Goal: Information Seeking & Learning: Learn about a topic

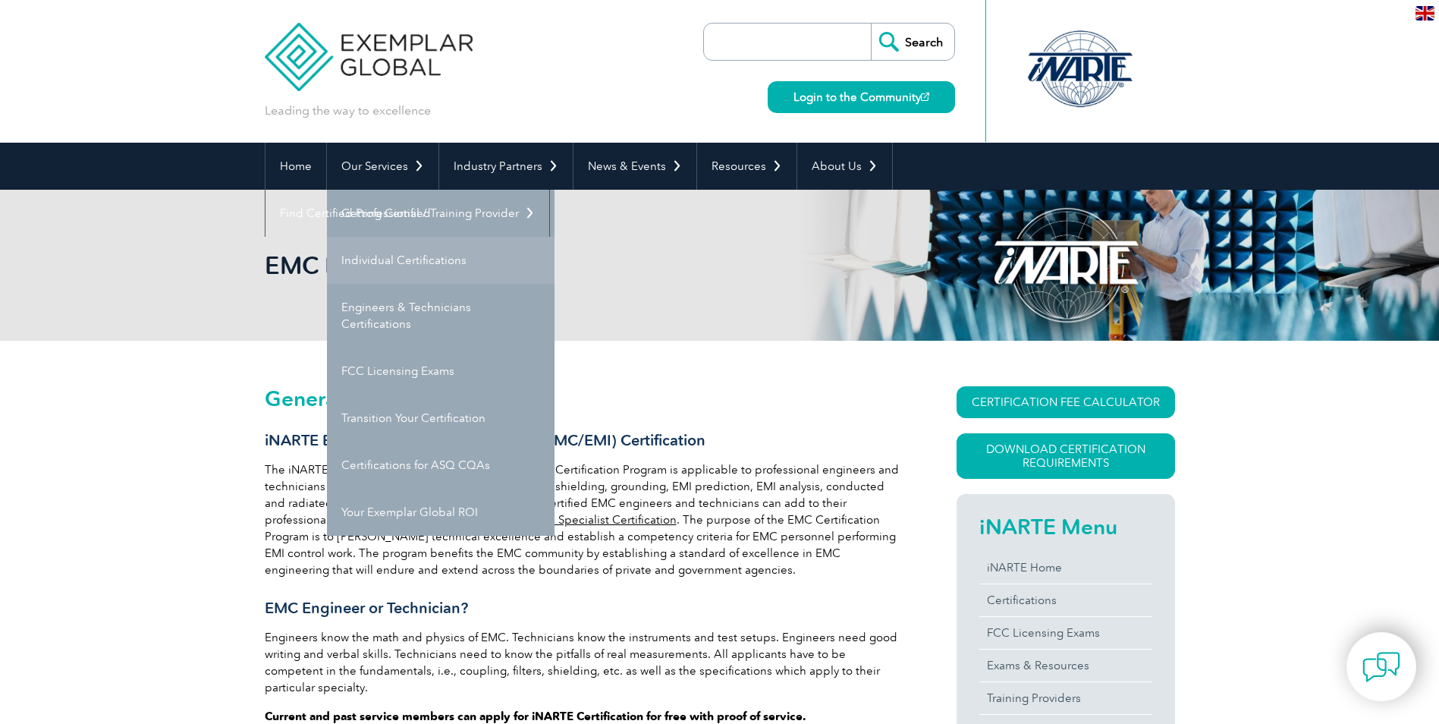
click at [412, 266] on link "Individual Certifications" at bounding box center [441, 260] width 228 height 47
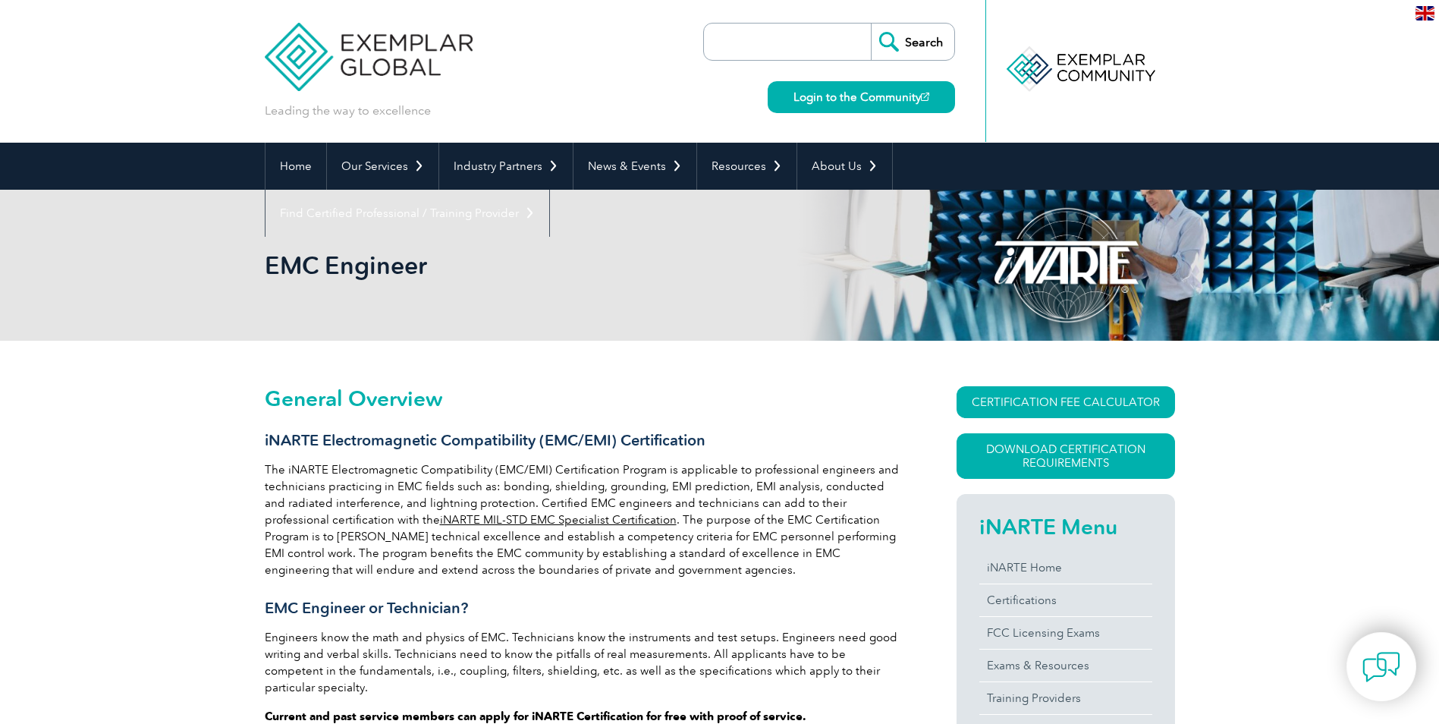
click at [536, 514] on link "iNARTE MIL-STD EMC Specialist Certification" at bounding box center [558, 520] width 237 height 14
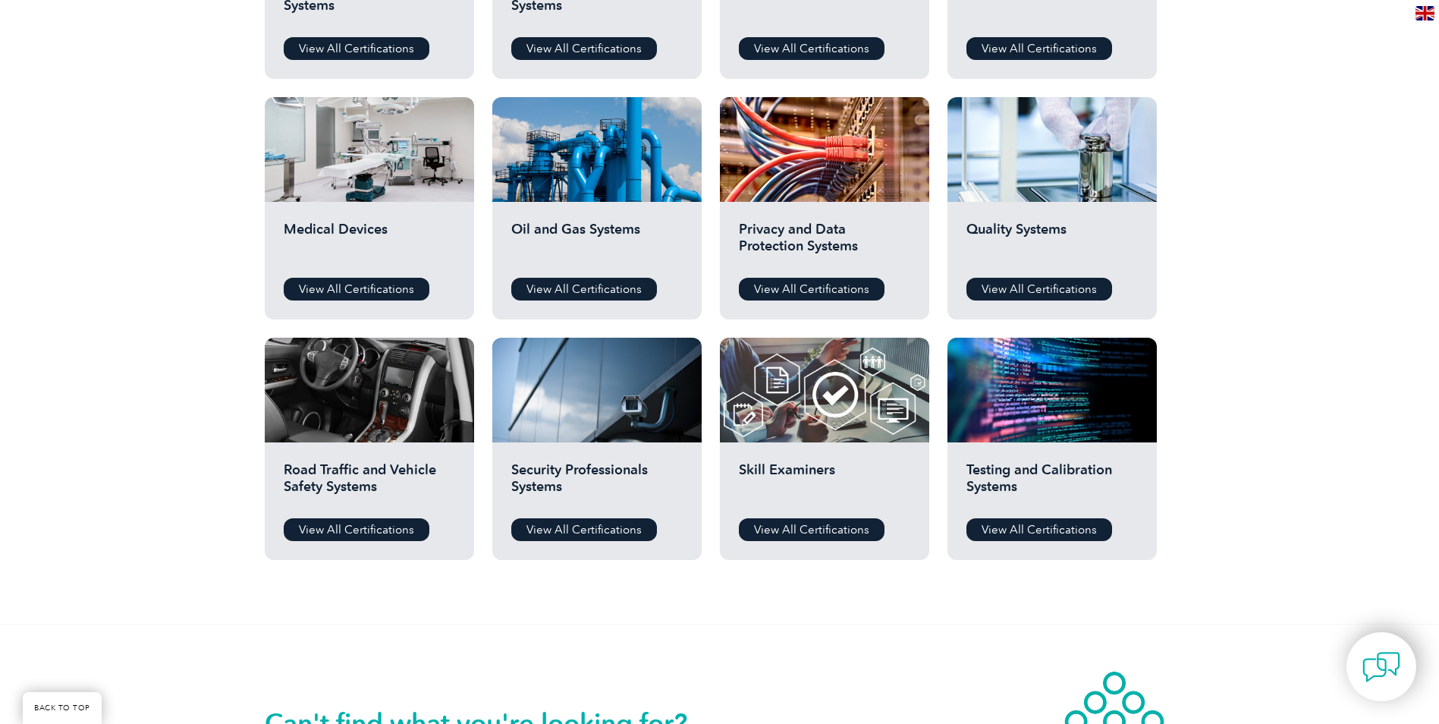
scroll to position [986, 0]
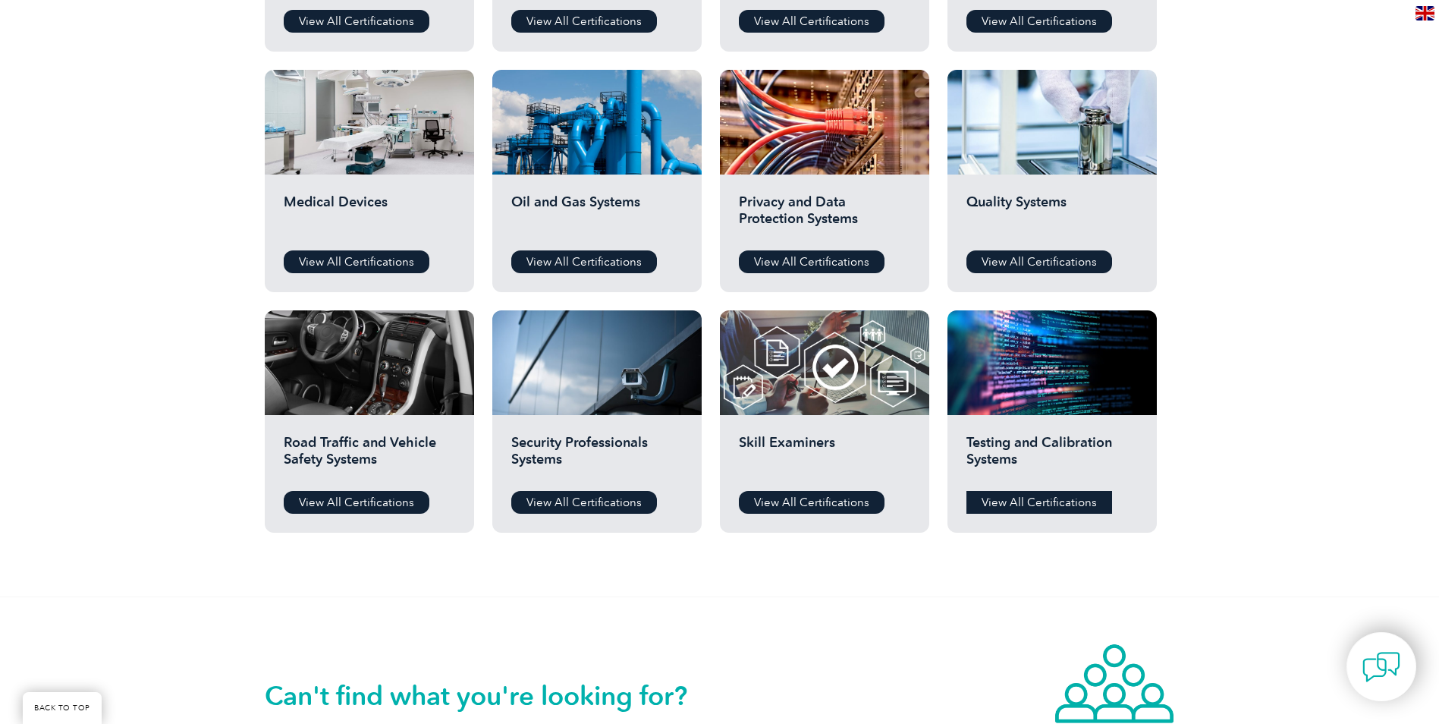
click at [1038, 506] on link "View All Certifications" at bounding box center [1040, 502] width 146 height 23
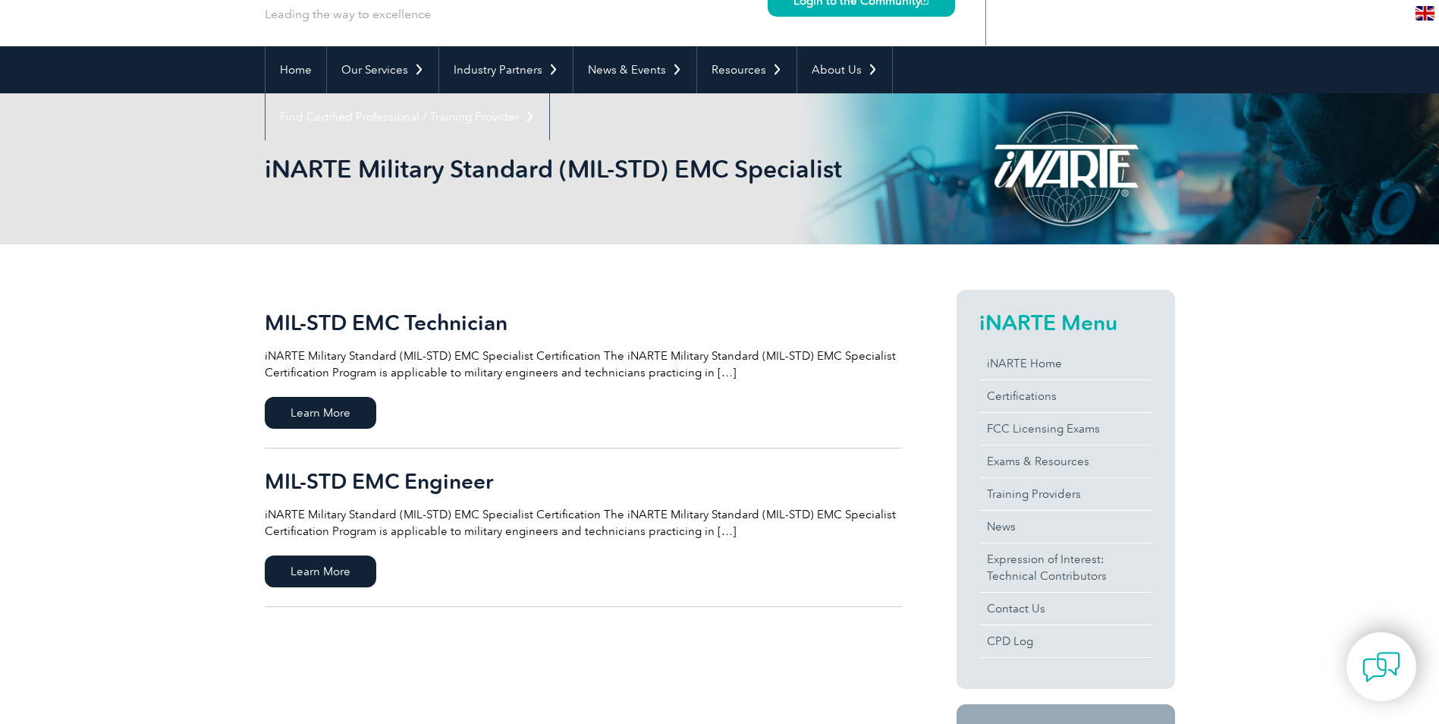
scroll to position [76, 0]
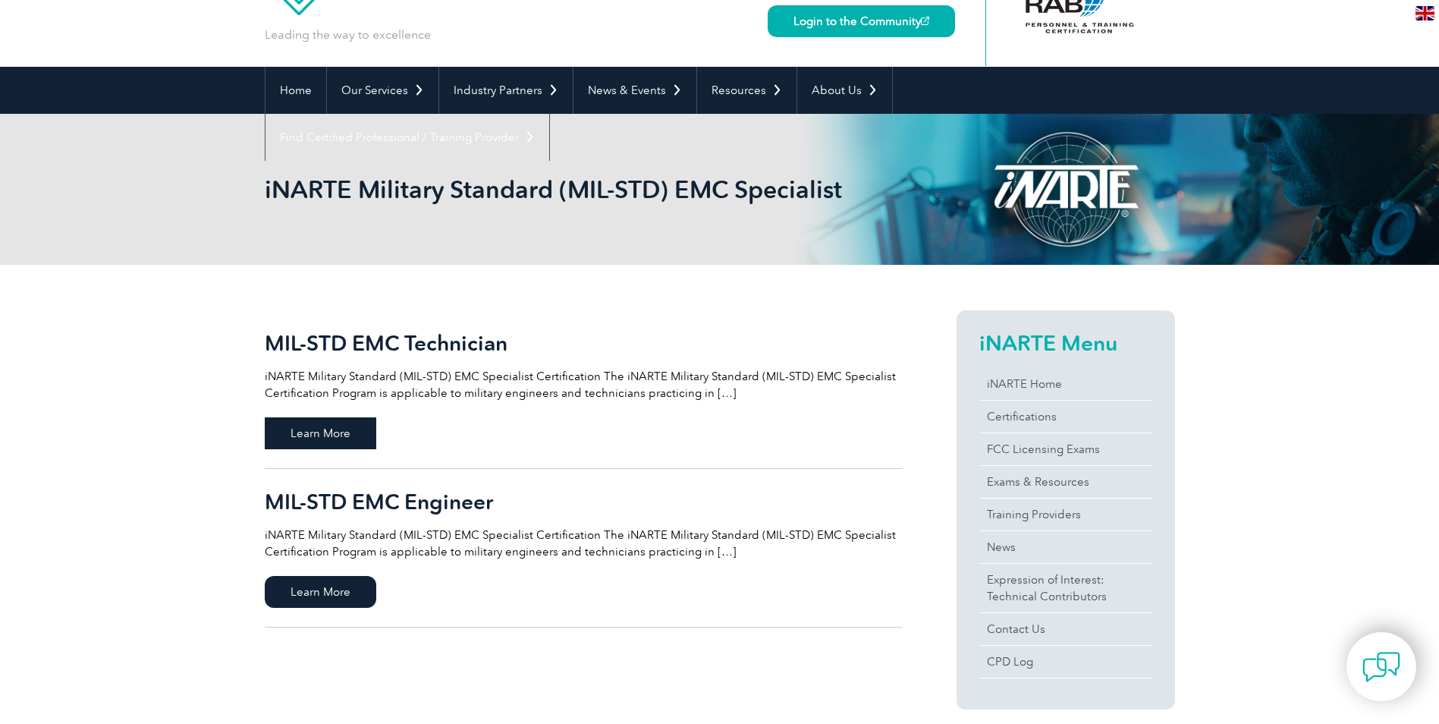
click at [314, 430] on span "Learn More" at bounding box center [321, 433] width 112 height 32
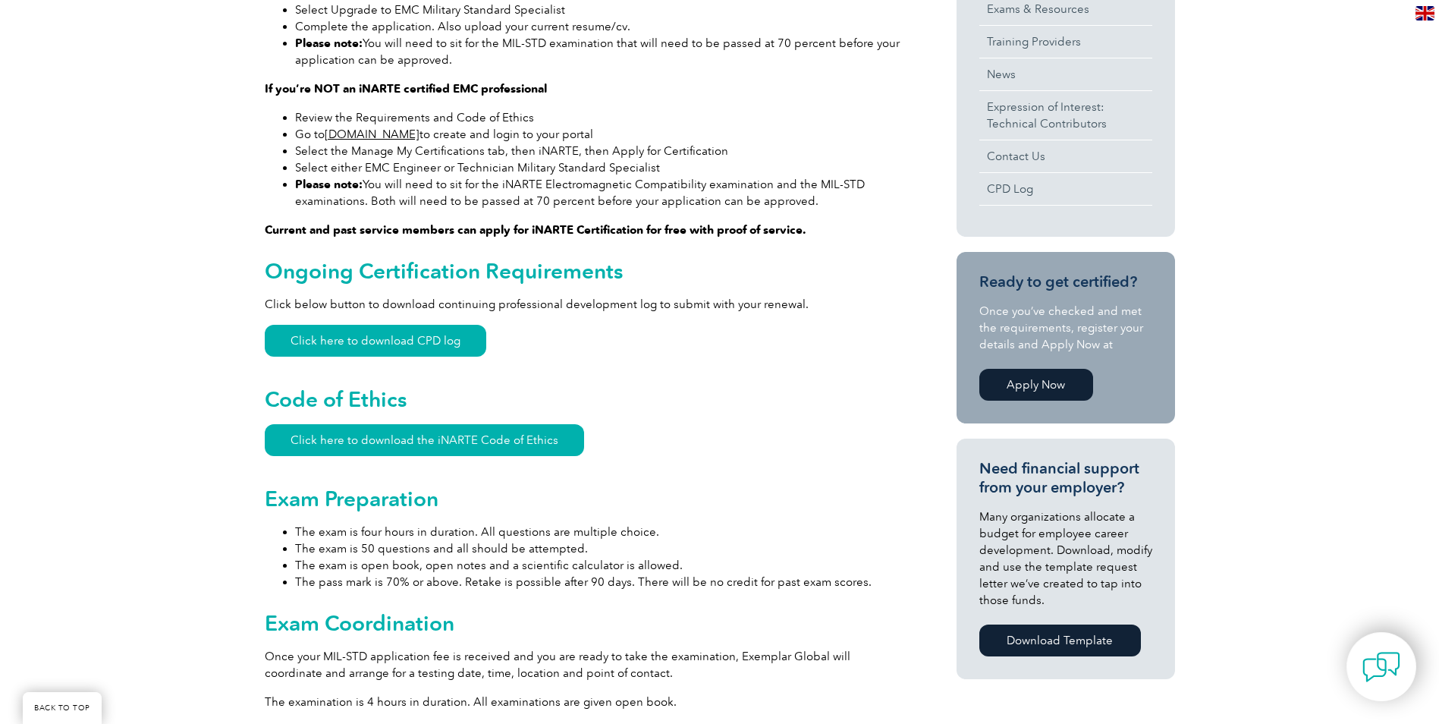
scroll to position [683, 0]
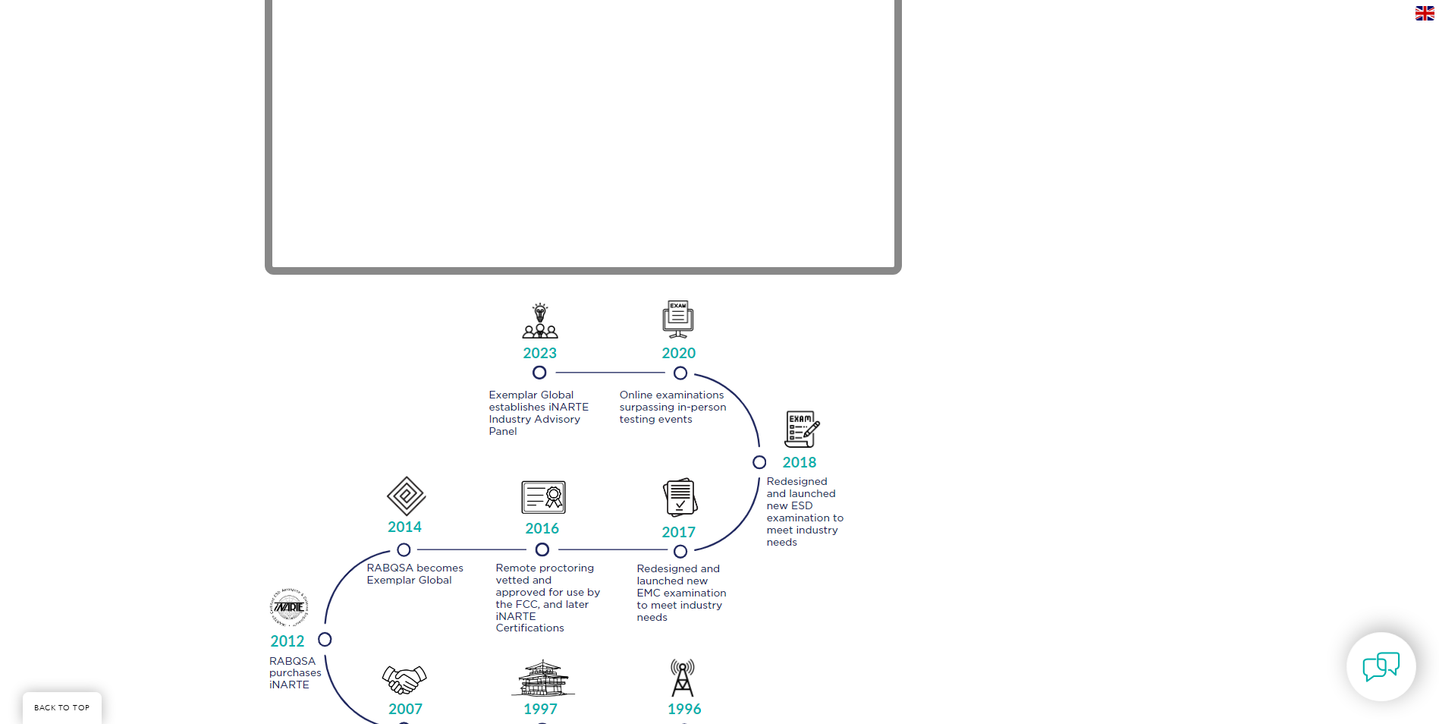
scroll to position [1442, 0]
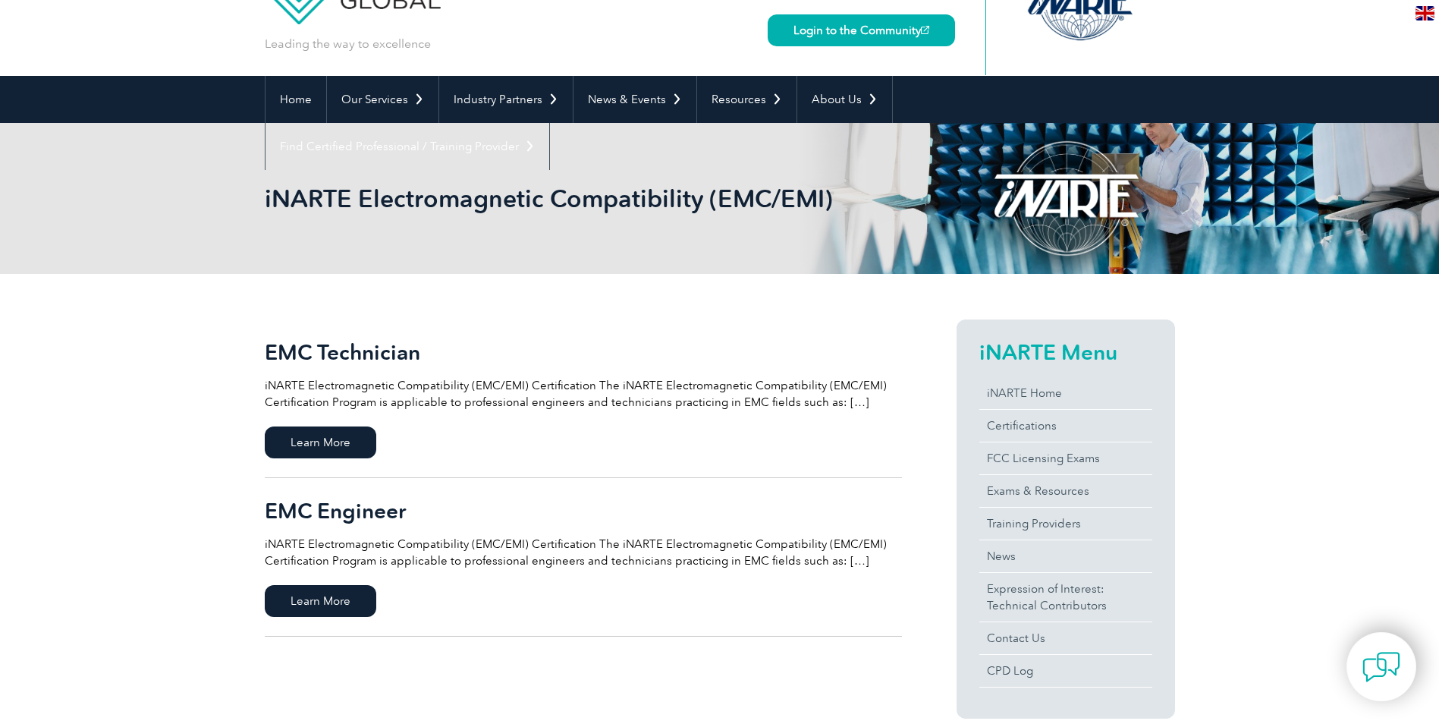
scroll to position [152, 0]
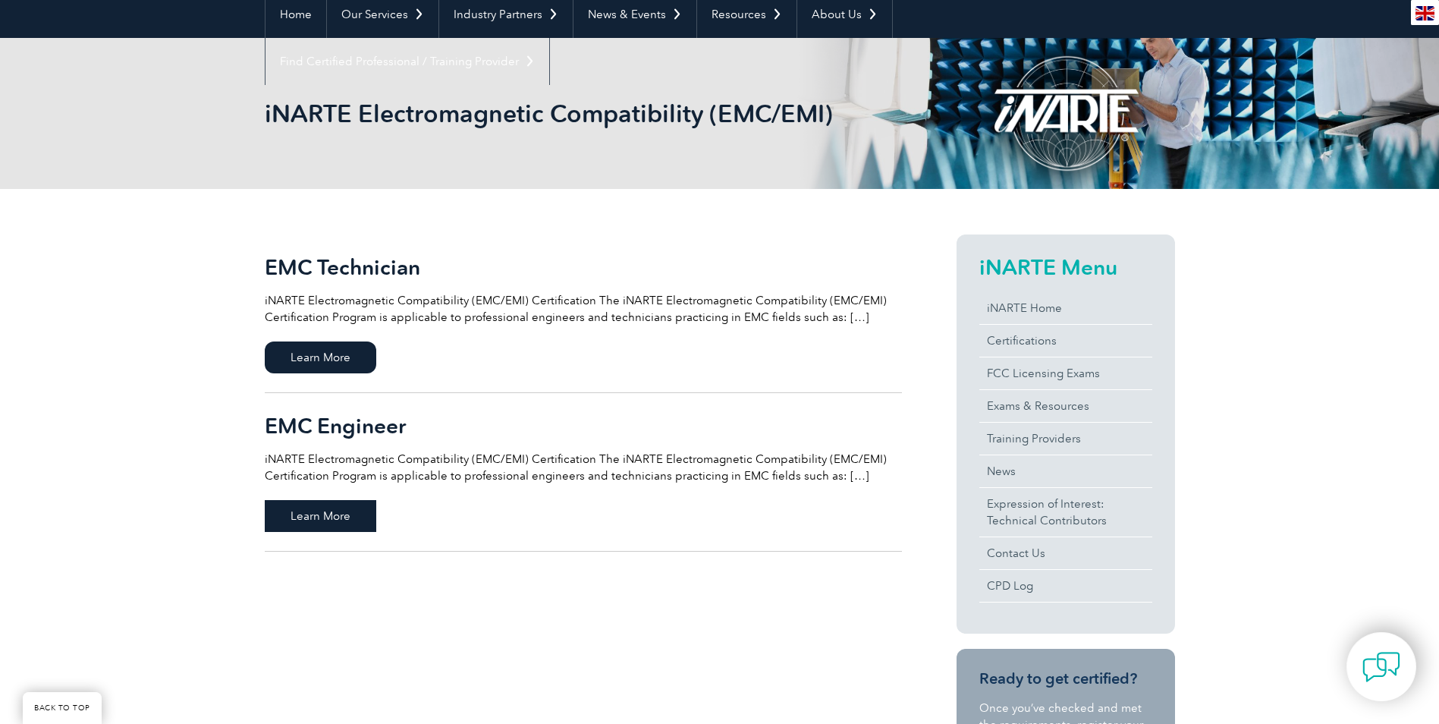
click at [332, 512] on span "Learn More" at bounding box center [321, 516] width 112 height 32
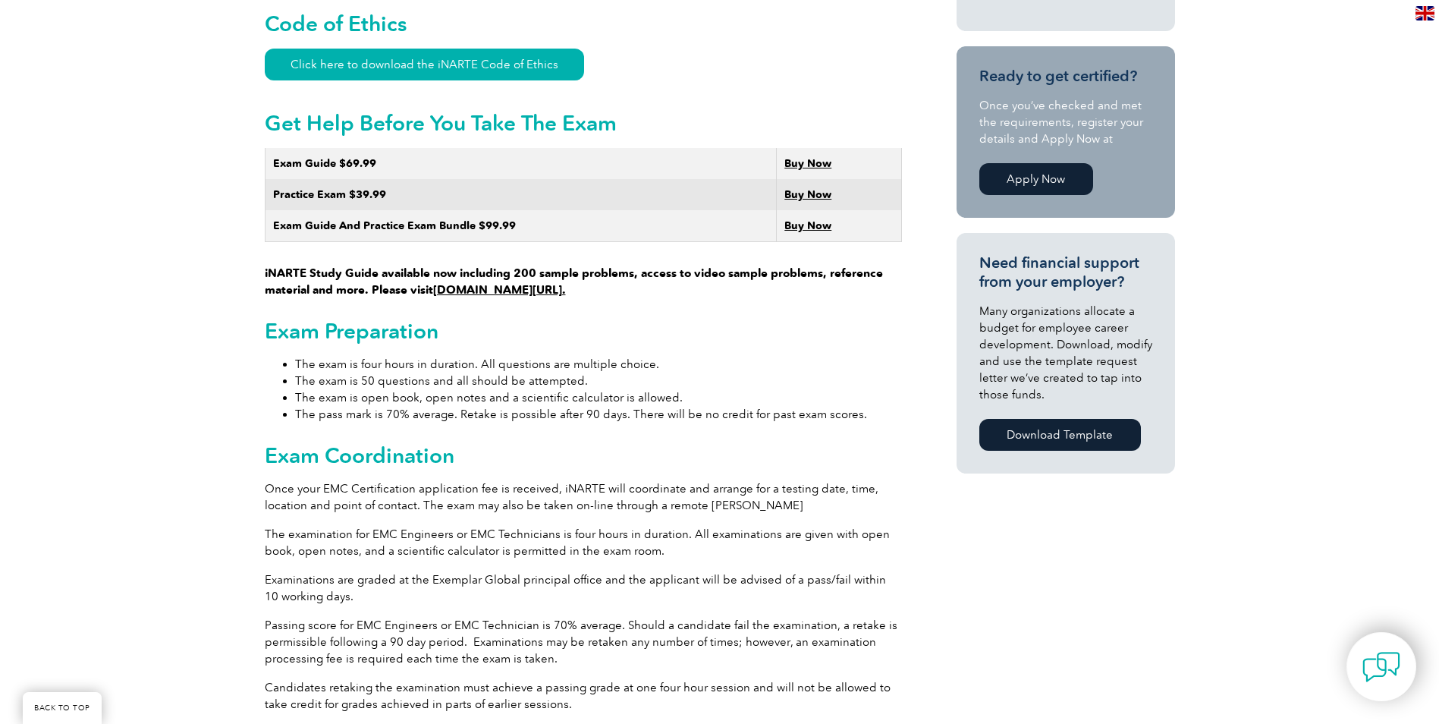
scroll to position [835, 0]
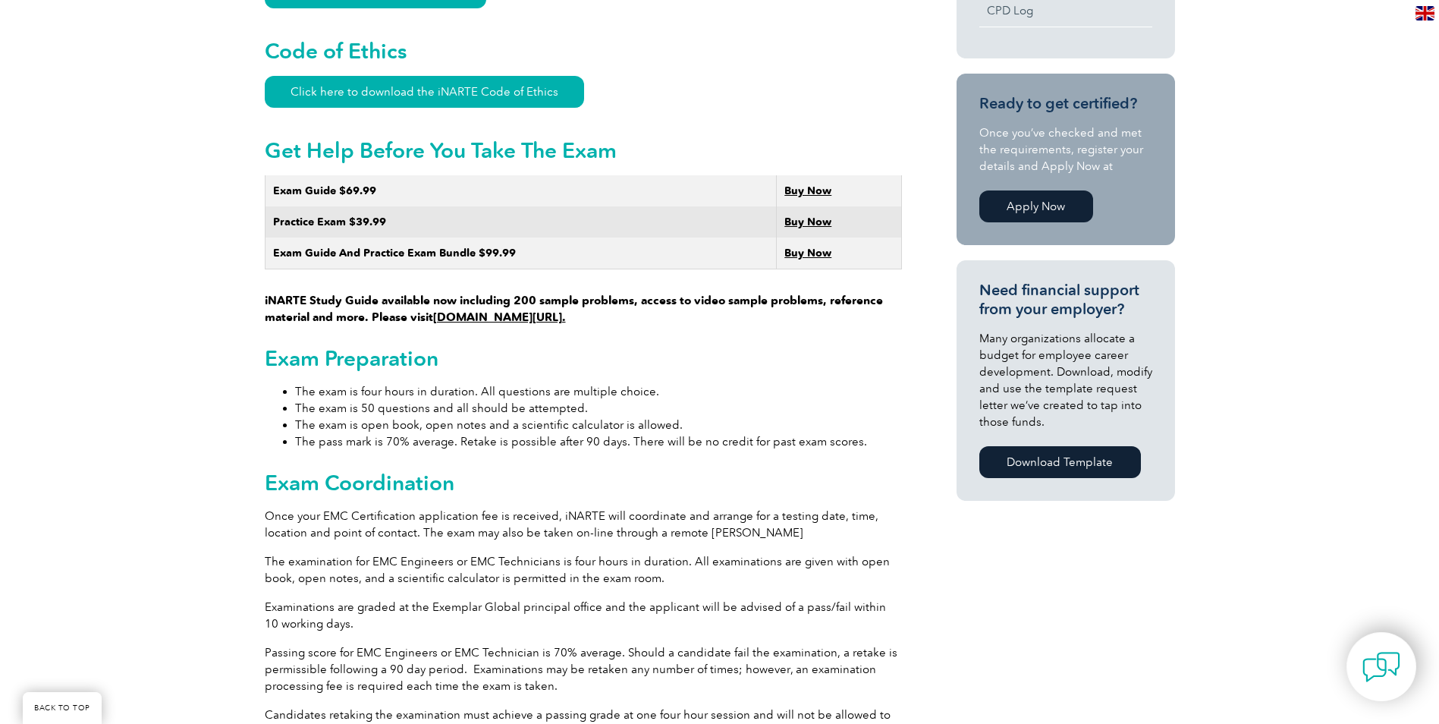
click at [536, 310] on link "[DOMAIN_NAME][URL]." at bounding box center [499, 317] width 133 height 14
